Goal: Feedback & Contribution: Submit feedback/report problem

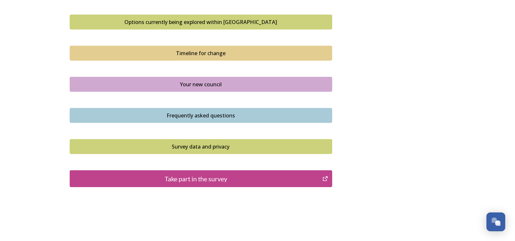
scroll to position [454, 0]
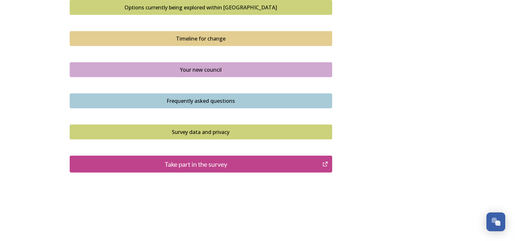
click at [195, 165] on div "Take part in the survey" at bounding box center [196, 164] width 246 height 10
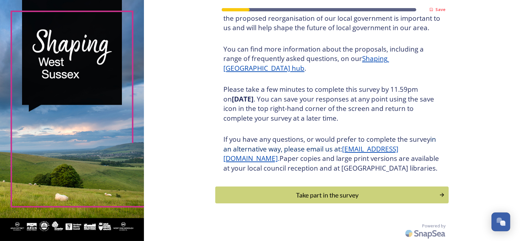
scroll to position [70, 0]
click at [338, 196] on div "Take part in the survey" at bounding box center [326, 195] width 219 height 10
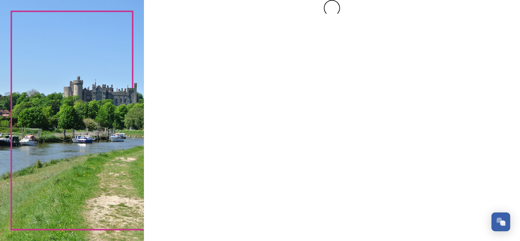
scroll to position [0, 0]
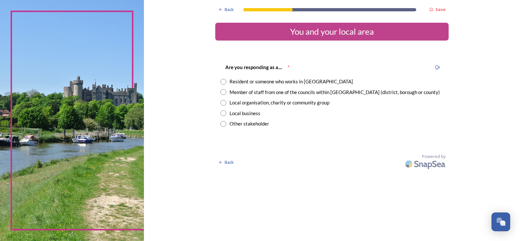
click at [224, 81] on input "radio" at bounding box center [223, 82] width 6 height 6
radio input "true"
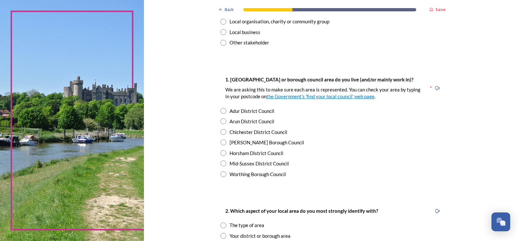
scroll to position [97, 0]
